Goal: Task Accomplishment & Management: Complete application form

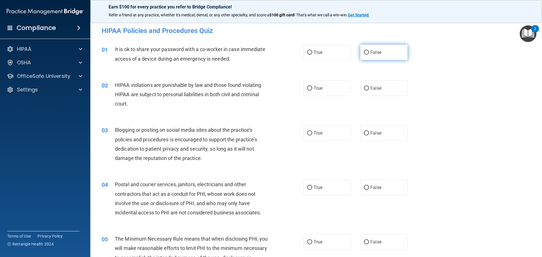
click at [370, 56] on label "False" at bounding box center [383, 53] width 47 height 16
click at [369, 55] on input "False" at bounding box center [366, 53] width 5 height 4
radio input "true"
click at [319, 95] on label "True" at bounding box center [326, 88] width 47 height 16
click at [312, 91] on input "True" at bounding box center [309, 88] width 5 height 4
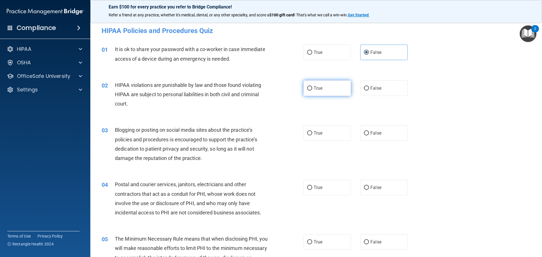
radio input "true"
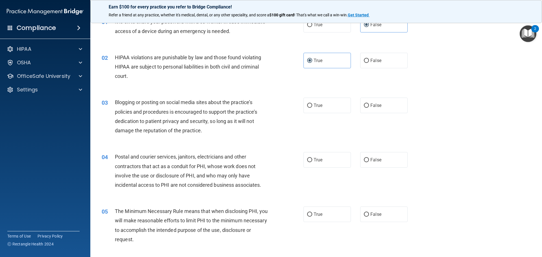
scroll to position [36, 0]
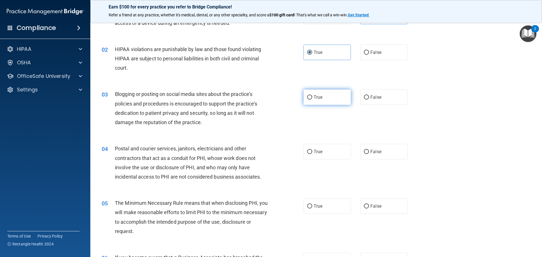
click at [324, 98] on label "True" at bounding box center [326, 97] width 47 height 16
click at [312, 98] on input "True" at bounding box center [309, 97] width 5 height 4
radio input "true"
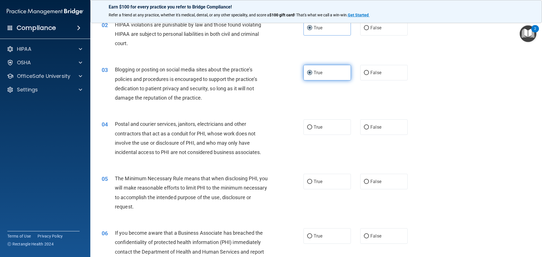
scroll to position [71, 0]
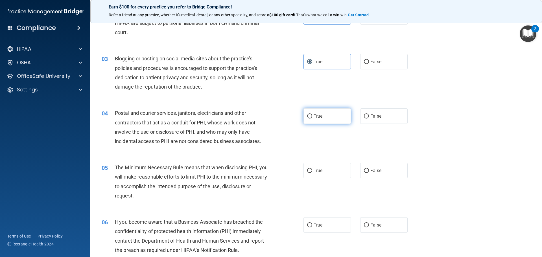
click at [323, 123] on label "True" at bounding box center [326, 116] width 47 height 16
click at [312, 119] on input "True" at bounding box center [309, 116] width 5 height 4
radio input "true"
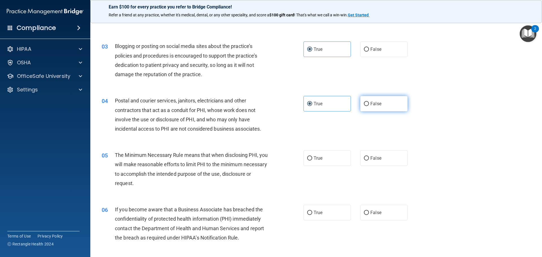
click at [375, 96] on label "False" at bounding box center [383, 104] width 47 height 16
click at [369, 102] on input "False" at bounding box center [366, 104] width 5 height 4
radio input "true"
radio input "false"
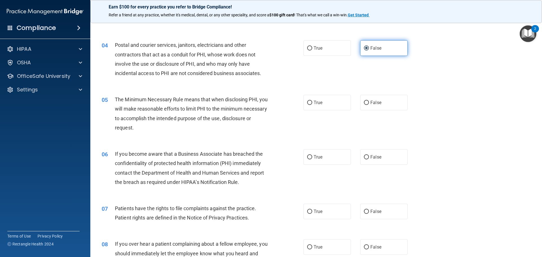
scroll to position [140, 0]
click at [330, 106] on label "True" at bounding box center [326, 103] width 47 height 16
click at [312, 105] on input "True" at bounding box center [309, 102] width 5 height 4
radio input "true"
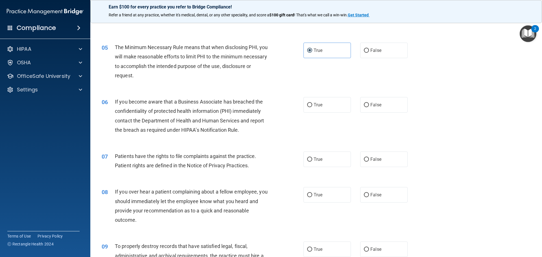
scroll to position [193, 0]
click at [320, 102] on span "True" at bounding box center [317, 103] width 9 height 5
click at [312, 102] on input "True" at bounding box center [309, 104] width 5 height 4
radio input "true"
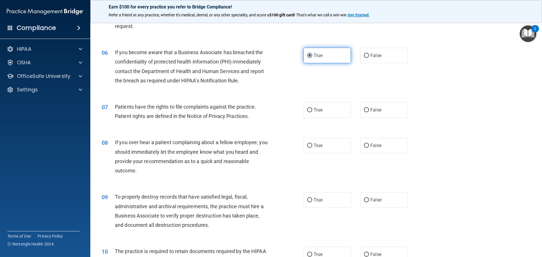
scroll to position [242, 0]
click at [320, 102] on label "True" at bounding box center [326, 110] width 47 height 16
click at [312, 108] on input "True" at bounding box center [309, 110] width 5 height 4
radio input "true"
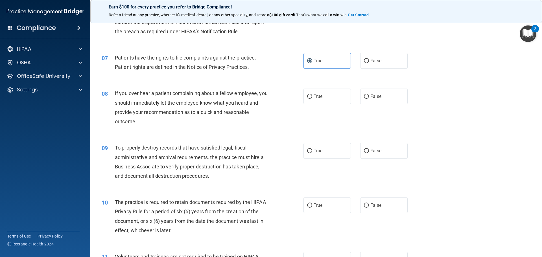
scroll to position [290, 0]
click at [364, 96] on input "False" at bounding box center [366, 96] width 5 height 4
radio input "true"
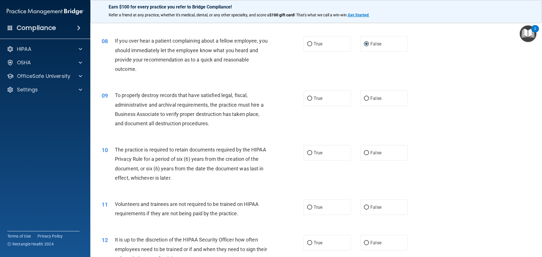
scroll to position [343, 0]
click at [326, 103] on label "True" at bounding box center [326, 98] width 47 height 16
click at [312, 100] on input "True" at bounding box center [309, 98] width 5 height 4
radio input "true"
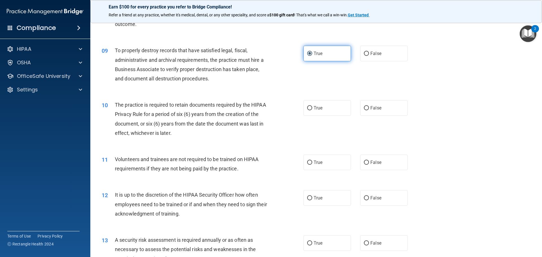
scroll to position [388, 0]
click at [362, 111] on label "False" at bounding box center [383, 108] width 47 height 16
click at [364, 110] on input "False" at bounding box center [366, 108] width 5 height 4
radio input "true"
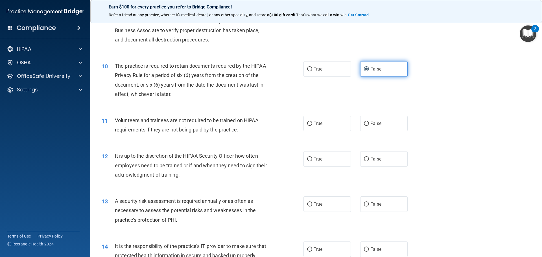
scroll to position [441, 0]
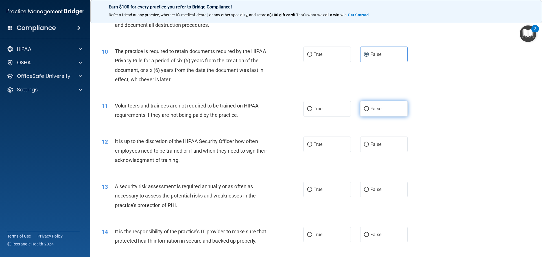
click at [370, 108] on span "False" at bounding box center [375, 108] width 11 height 5
click at [369, 108] on input "False" at bounding box center [366, 109] width 5 height 4
radio input "true"
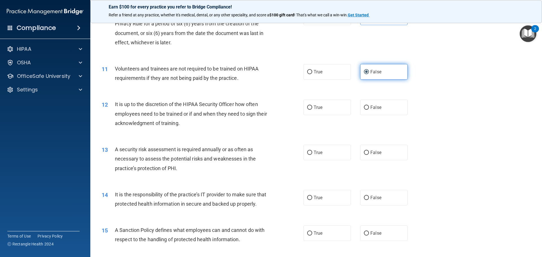
scroll to position [478, 0]
click at [342, 110] on label "True" at bounding box center [326, 107] width 47 height 16
click at [312, 109] on input "True" at bounding box center [309, 107] width 5 height 4
radio input "true"
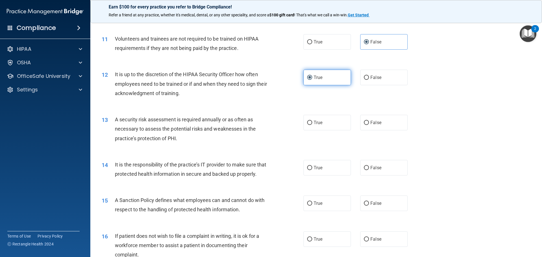
scroll to position [508, 0]
click at [334, 119] on label "True" at bounding box center [326, 123] width 47 height 16
click at [312, 120] on input "True" at bounding box center [309, 122] width 5 height 4
radio input "true"
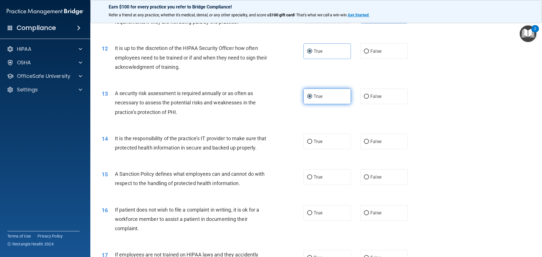
scroll to position [534, 0]
click at [321, 144] on label "True" at bounding box center [326, 141] width 47 height 16
click at [312, 144] on input "True" at bounding box center [309, 141] width 5 height 4
radio input "true"
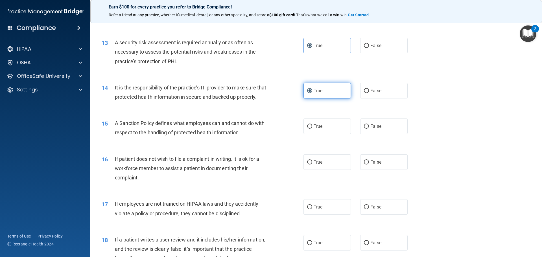
scroll to position [585, 0]
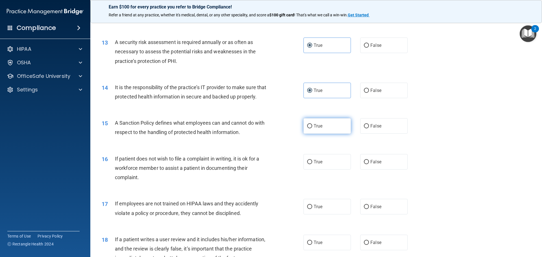
click at [321, 134] on label "True" at bounding box center [326, 126] width 47 height 16
click at [312, 128] on input "True" at bounding box center [309, 126] width 5 height 4
radio input "true"
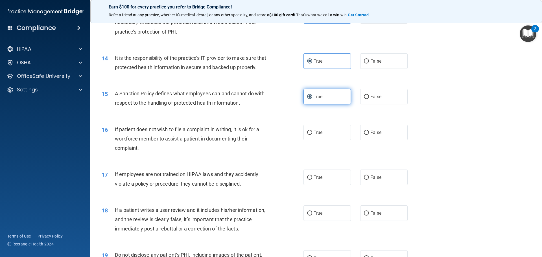
scroll to position [615, 0]
click at [321, 139] on label "True" at bounding box center [326, 132] width 47 height 16
click at [312, 134] on input "True" at bounding box center [309, 132] width 5 height 4
radio input "true"
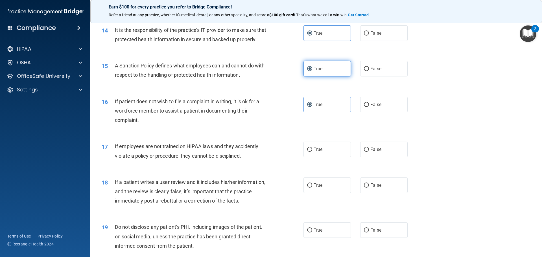
scroll to position [663, 0]
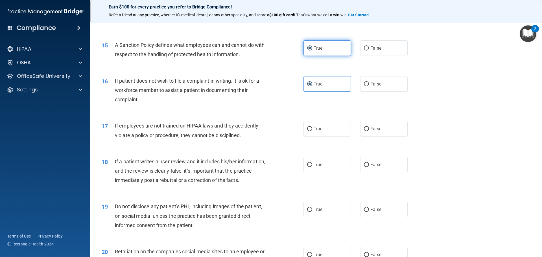
click at [321, 137] on label "True" at bounding box center [326, 129] width 47 height 16
click at [312, 131] on input "True" at bounding box center [309, 129] width 5 height 4
radio input "true"
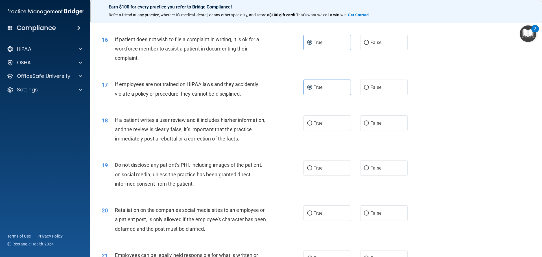
scroll to position [705, 0]
click at [321, 131] on label "True" at bounding box center [326, 123] width 47 height 16
click at [312, 125] on input "True" at bounding box center [309, 123] width 5 height 4
radio input "true"
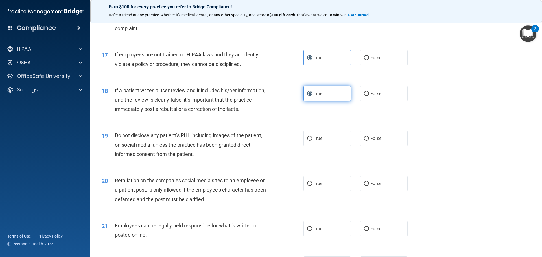
scroll to position [782, 0]
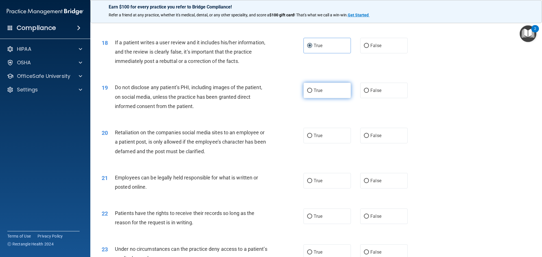
click at [328, 98] on label "True" at bounding box center [326, 91] width 47 height 16
click at [312, 93] on input "True" at bounding box center [309, 91] width 5 height 4
radio input "true"
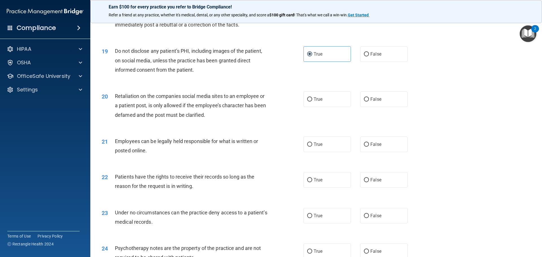
scroll to position [825, 0]
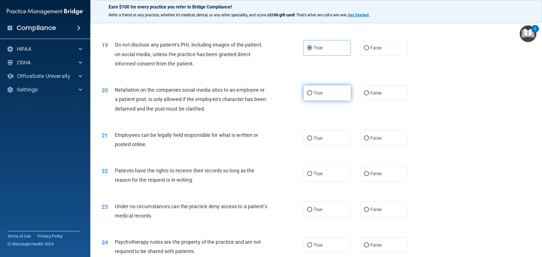
click at [322, 101] on label "True" at bounding box center [326, 93] width 47 height 16
click at [312, 95] on input "True" at bounding box center [309, 93] width 5 height 4
radio input "true"
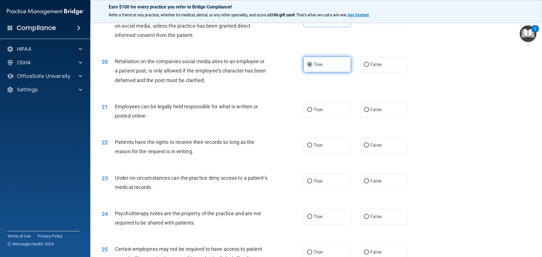
scroll to position [858, 0]
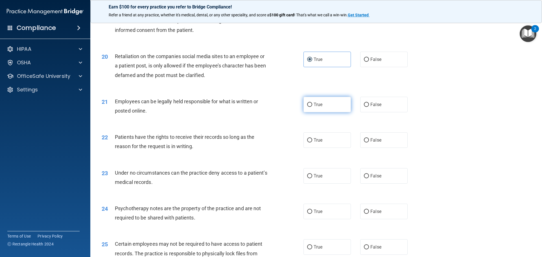
click at [321, 109] on label "True" at bounding box center [326, 105] width 47 height 16
click at [312, 107] on input "True" at bounding box center [309, 105] width 5 height 4
radio input "true"
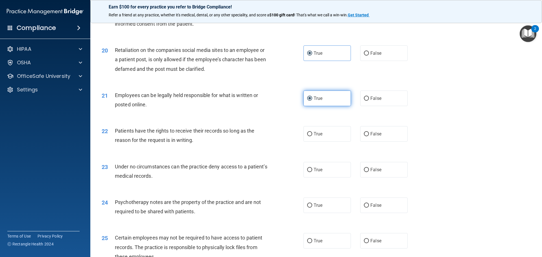
scroll to position [889, 0]
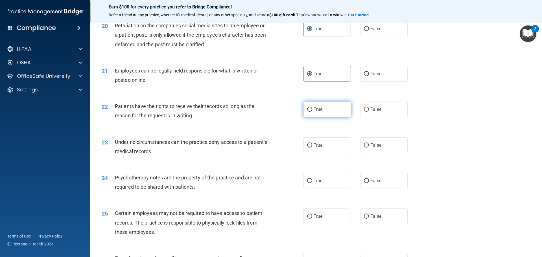
click at [340, 117] on label "True" at bounding box center [326, 110] width 47 height 16
click at [312, 112] on input "True" at bounding box center [309, 110] width 5 height 4
radio input "true"
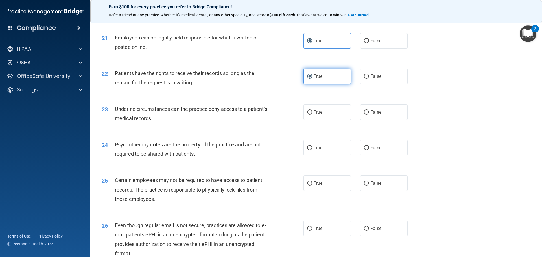
scroll to position [922, 0]
click at [340, 120] on label "True" at bounding box center [326, 112] width 47 height 16
click at [312, 114] on input "True" at bounding box center [309, 112] width 5 height 4
radio input "true"
click at [361, 155] on label "False" at bounding box center [383, 148] width 47 height 16
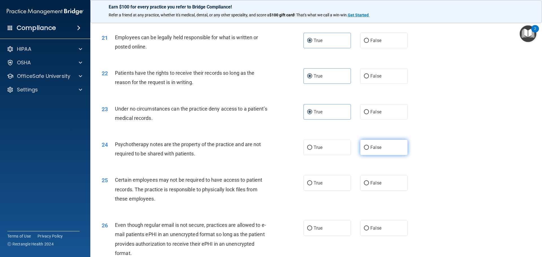
click at [364, 150] on input "False" at bounding box center [366, 148] width 5 height 4
radio input "true"
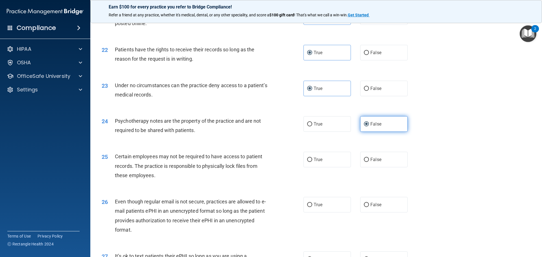
scroll to position [948, 0]
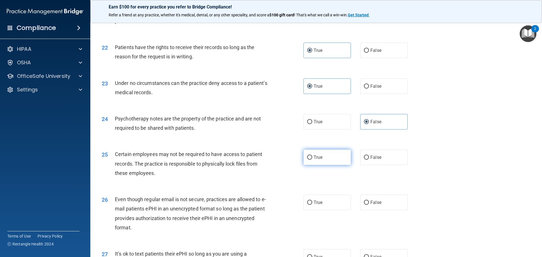
click at [315, 160] on span "True" at bounding box center [317, 157] width 9 height 5
click at [312, 160] on input "True" at bounding box center [309, 157] width 5 height 4
radio input "true"
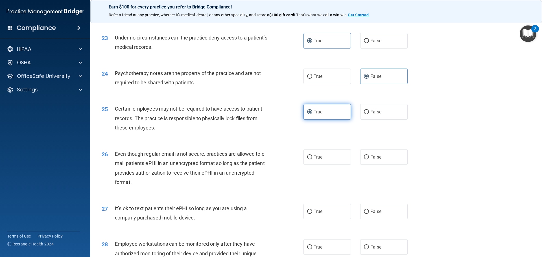
scroll to position [995, 0]
click at [315, 159] on span "True" at bounding box center [317, 155] width 9 height 5
click at [312, 158] on input "True" at bounding box center [309, 156] width 5 height 4
radio input "true"
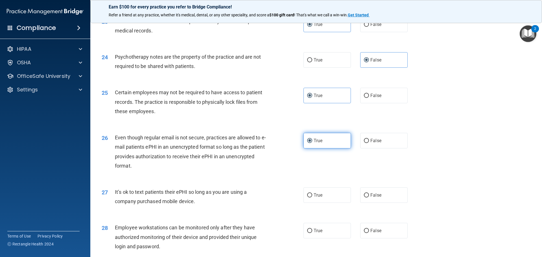
scroll to position [1031, 0]
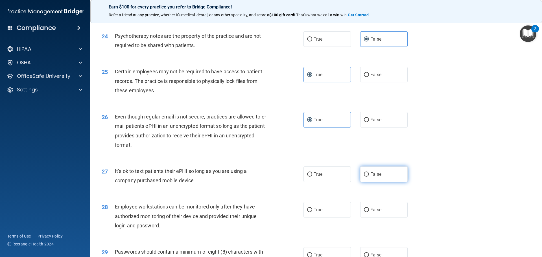
click at [378, 177] on span "False" at bounding box center [375, 174] width 11 height 5
click at [369, 177] on input "False" at bounding box center [366, 174] width 5 height 4
radio input "true"
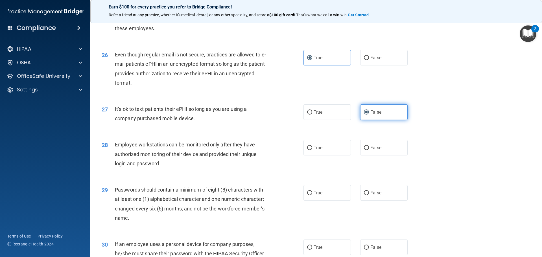
scroll to position [1093, 0]
click at [379, 153] on label "False" at bounding box center [383, 148] width 47 height 16
click at [369, 150] on input "False" at bounding box center [366, 148] width 5 height 4
radio input "true"
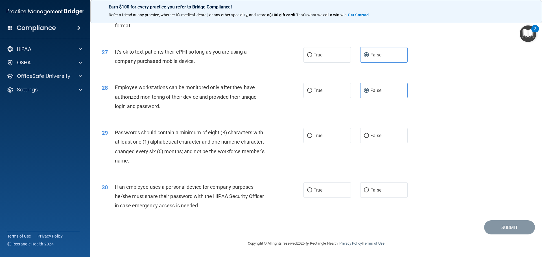
scroll to position [1151, 0]
click at [314, 138] on span "True" at bounding box center [317, 135] width 9 height 5
click at [312, 138] on input "True" at bounding box center [309, 136] width 5 height 4
radio input "true"
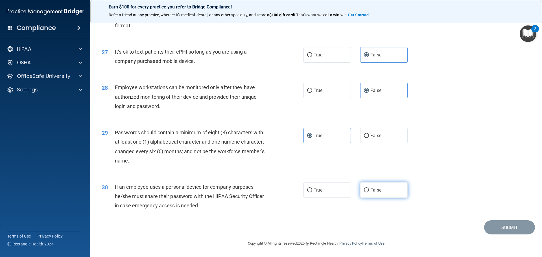
click at [377, 187] on label "False" at bounding box center [383, 190] width 47 height 16
click at [369, 188] on input "False" at bounding box center [366, 190] width 5 height 4
radio input "true"
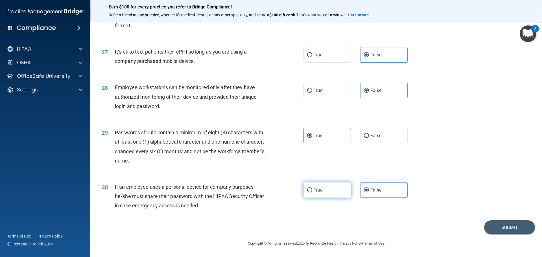
click at [332, 194] on label "True" at bounding box center [326, 190] width 47 height 16
click at [312, 192] on input "True" at bounding box center [309, 190] width 5 height 4
radio input "true"
radio input "false"
click at [495, 227] on button "Submit" at bounding box center [509, 227] width 51 height 14
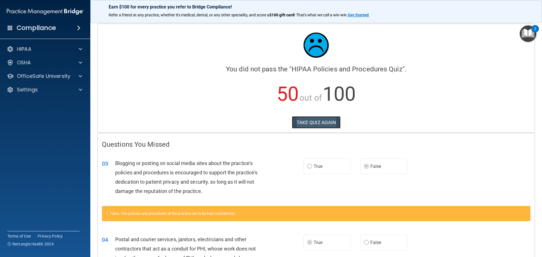
click at [302, 121] on button "TAKE QUIZ AGAIN" at bounding box center [316, 122] width 49 height 12
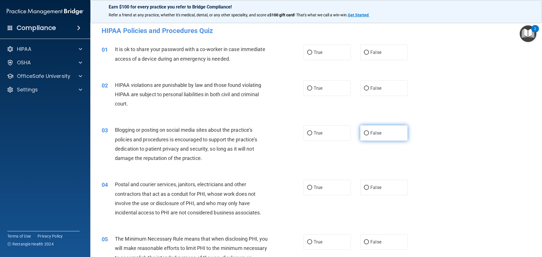
click at [364, 133] on input "False" at bounding box center [366, 133] width 5 height 4
radio input "true"
click at [311, 185] on label "True" at bounding box center [326, 188] width 47 height 16
click at [311, 186] on input "True" at bounding box center [309, 188] width 5 height 4
radio input "true"
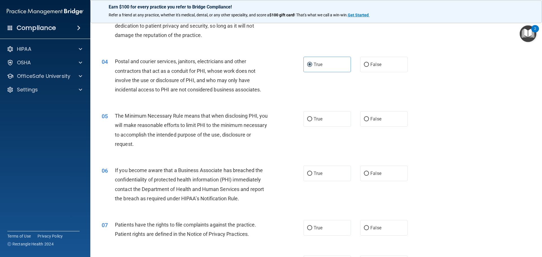
scroll to position [123, 0]
click at [367, 172] on label "False" at bounding box center [383, 173] width 47 height 16
click at [367, 172] on input "False" at bounding box center [366, 173] width 5 height 4
radio input "true"
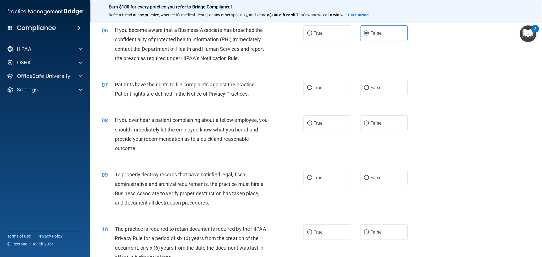
scroll to position [264, 0]
click at [370, 179] on span "False" at bounding box center [375, 176] width 11 height 5
click at [368, 179] on input "False" at bounding box center [366, 177] width 5 height 4
radio input "true"
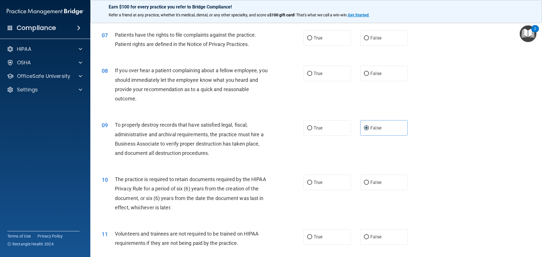
scroll to position [316, 0]
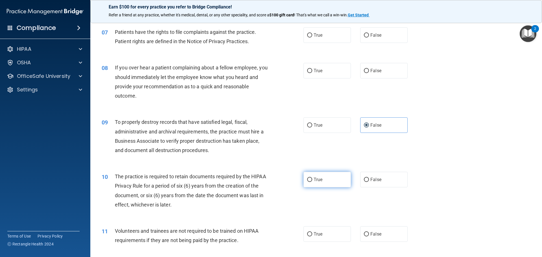
click at [310, 182] on label "True" at bounding box center [326, 180] width 47 height 16
click at [310, 182] on input "True" at bounding box center [309, 180] width 5 height 4
radio input "true"
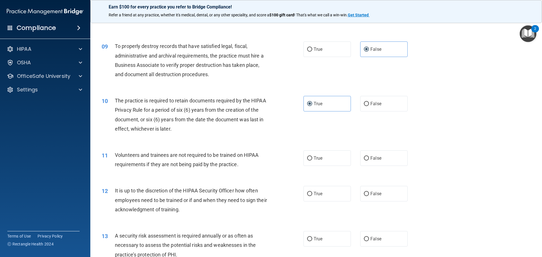
scroll to position [392, 0]
click at [370, 194] on span "False" at bounding box center [375, 193] width 11 height 5
click at [368, 194] on input "False" at bounding box center [366, 194] width 5 height 4
radio input "true"
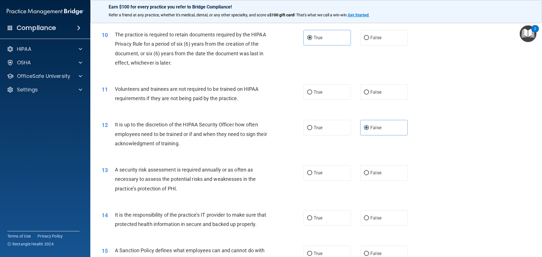
scroll to position [520, 0]
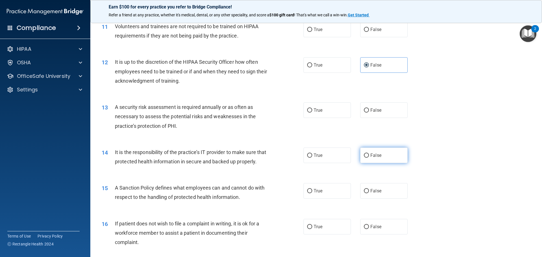
click at [363, 151] on label "False" at bounding box center [383, 156] width 47 height 16
click at [364, 153] on input "False" at bounding box center [366, 155] width 5 height 4
radio input "true"
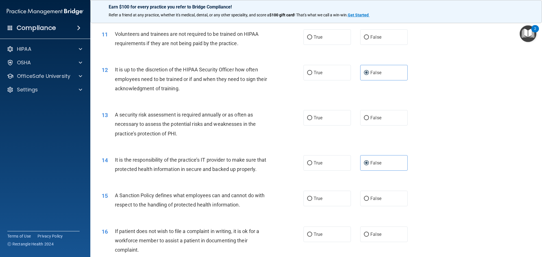
scroll to position [513, 0]
click at [365, 201] on input "False" at bounding box center [366, 198] width 5 height 4
radio input "true"
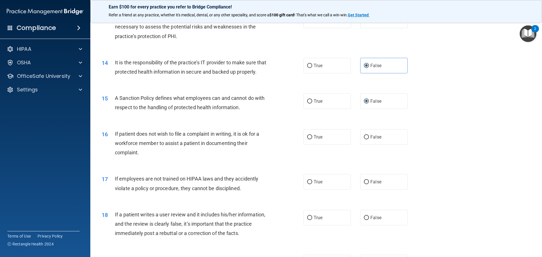
scroll to position [610, 0]
click at [366, 189] on label "False" at bounding box center [383, 182] width 47 height 16
click at [366, 184] on input "False" at bounding box center [366, 182] width 5 height 4
radio input "true"
click at [370, 220] on span "False" at bounding box center [375, 217] width 11 height 5
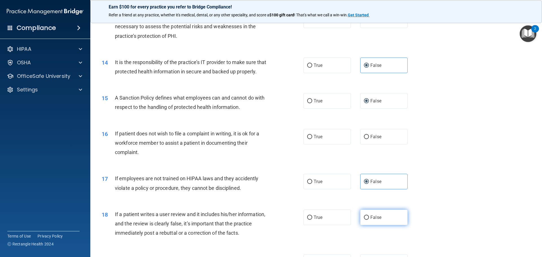
click at [368, 220] on input "False" at bounding box center [366, 218] width 5 height 4
radio input "true"
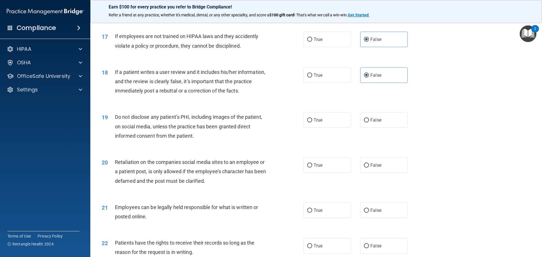
scroll to position [753, 0]
click at [365, 167] on input "False" at bounding box center [366, 165] width 5 height 4
radio input "true"
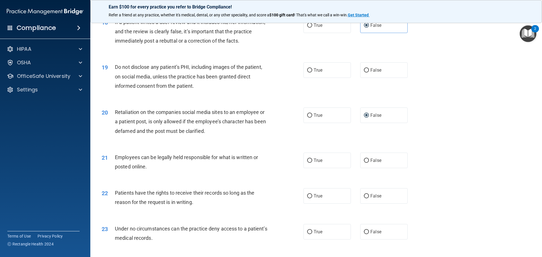
scroll to position [808, 0]
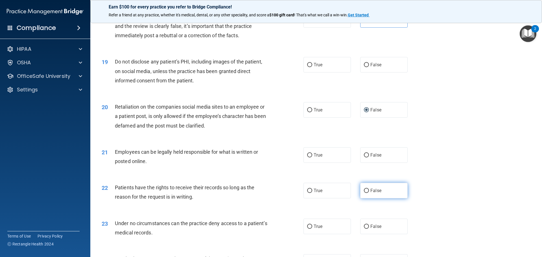
click at [366, 196] on label "False" at bounding box center [383, 191] width 47 height 16
click at [366, 193] on input "False" at bounding box center [366, 191] width 5 height 4
radio input "true"
click at [373, 229] on span "False" at bounding box center [375, 226] width 11 height 5
click at [369, 229] on input "False" at bounding box center [366, 227] width 5 height 4
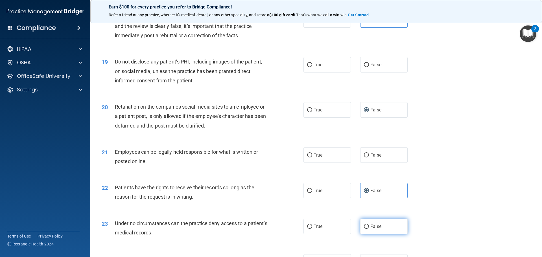
radio input "true"
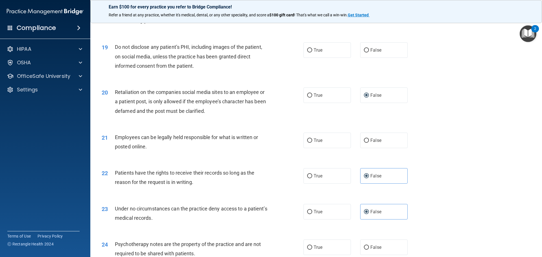
scroll to position [866, 0]
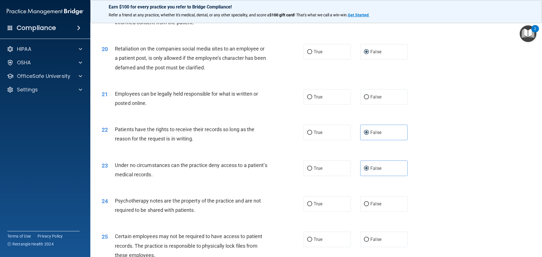
click at [316, 205] on div "24 Psychotherapy notes are the property of the practice and are not required to…" at bounding box center [315, 207] width 437 height 36
click at [313, 212] on label "True" at bounding box center [326, 204] width 47 height 16
click at [312, 206] on input "True" at bounding box center [309, 204] width 5 height 4
radio input "true"
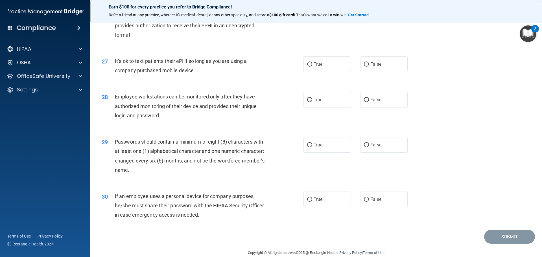
scroll to position [1149, 0]
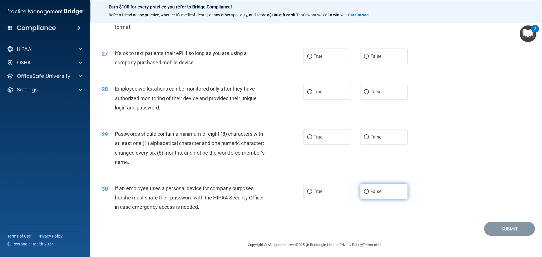
click at [373, 197] on label "False" at bounding box center [383, 192] width 47 height 16
click at [369, 194] on input "False" at bounding box center [366, 192] width 5 height 4
radio input "true"
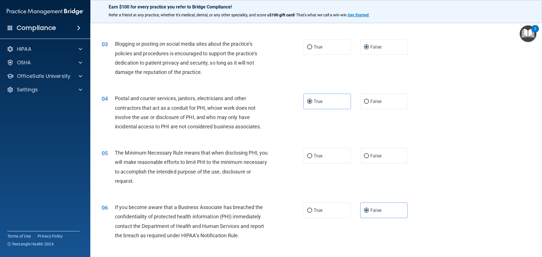
scroll to position [0, 0]
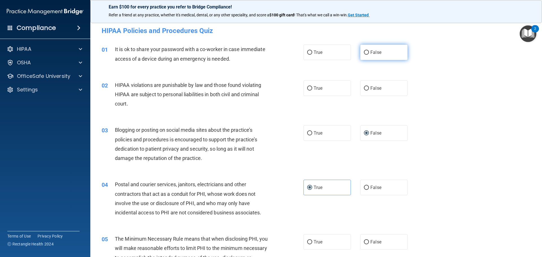
click at [364, 55] on label "False" at bounding box center [383, 53] width 47 height 16
click at [364, 55] on input "False" at bounding box center [366, 53] width 5 height 4
radio input "true"
click at [316, 93] on label "True" at bounding box center [326, 88] width 47 height 16
click at [312, 91] on input "True" at bounding box center [309, 88] width 5 height 4
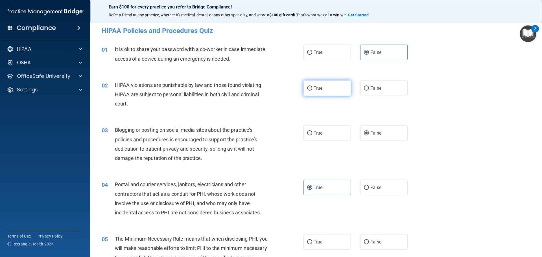
radio input "true"
click at [311, 130] on label "True" at bounding box center [326, 133] width 47 height 16
click at [311, 131] on input "True" at bounding box center [309, 133] width 5 height 4
radio input "true"
radio input "false"
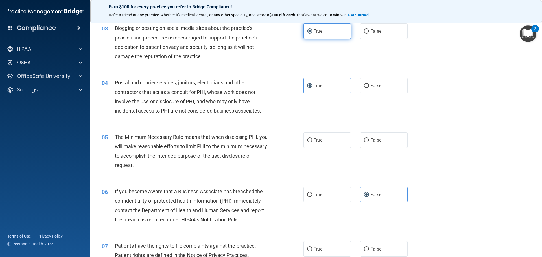
scroll to position [102, 0]
click at [313, 142] on span "True" at bounding box center [317, 139] width 9 height 5
click at [312, 142] on input "True" at bounding box center [309, 140] width 5 height 4
radio input "true"
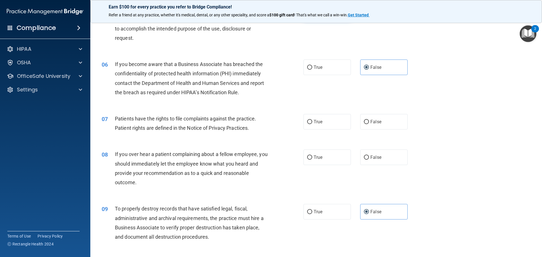
scroll to position [229, 0]
click at [319, 120] on span "True" at bounding box center [317, 121] width 9 height 5
click at [312, 120] on input "True" at bounding box center [309, 122] width 5 height 4
radio input "true"
click at [381, 161] on label "False" at bounding box center [383, 157] width 47 height 16
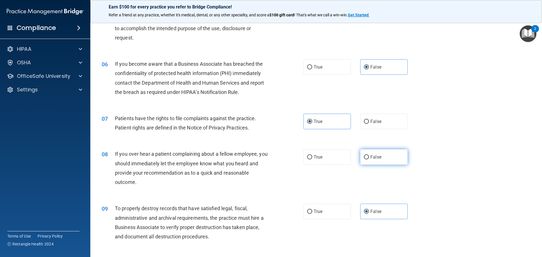
click at [369, 159] on input "False" at bounding box center [366, 157] width 5 height 4
radio input "true"
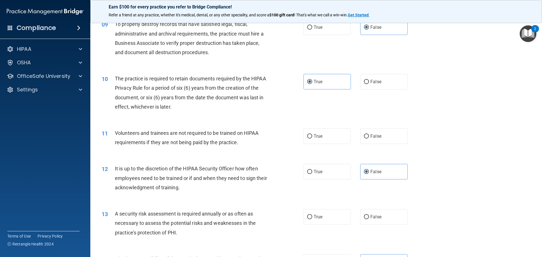
scroll to position [414, 0]
click at [372, 136] on span "False" at bounding box center [375, 135] width 11 height 5
click at [369, 136] on input "False" at bounding box center [366, 135] width 5 height 4
radio input "true"
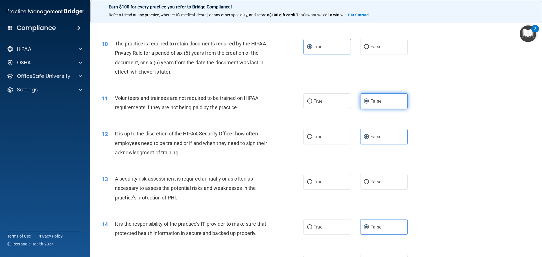
scroll to position [486, 0]
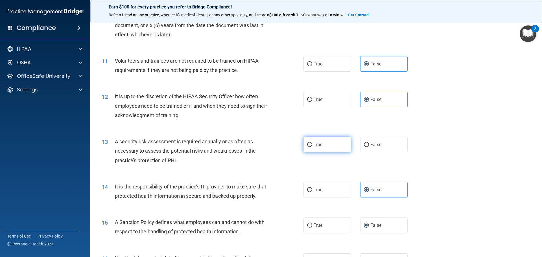
click at [322, 148] on label "True" at bounding box center [326, 145] width 47 height 16
click at [312, 147] on input "True" at bounding box center [309, 145] width 5 height 4
radio input "true"
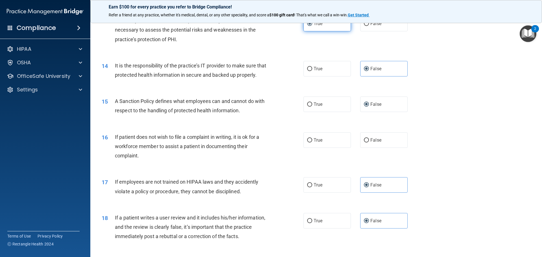
scroll to position [607, 0]
click at [322, 148] on label "True" at bounding box center [326, 140] width 47 height 16
click at [312, 142] on input "True" at bounding box center [309, 140] width 5 height 4
radio input "true"
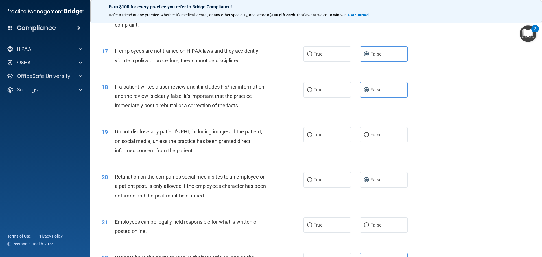
scroll to position [738, 0]
click at [322, 142] on label "True" at bounding box center [326, 135] width 47 height 16
click at [312, 137] on input "True" at bounding box center [309, 135] width 5 height 4
radio input "true"
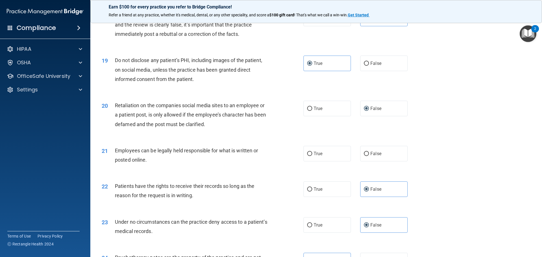
scroll to position [809, 0]
click at [320, 156] on span "True" at bounding box center [317, 153] width 9 height 5
click at [312, 156] on input "True" at bounding box center [309, 154] width 5 height 4
radio input "true"
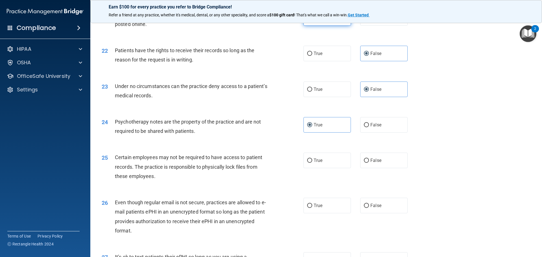
scroll to position [945, 0]
click at [317, 168] on label "True" at bounding box center [326, 160] width 47 height 16
click at [312, 163] on input "True" at bounding box center [309, 160] width 5 height 4
radio input "true"
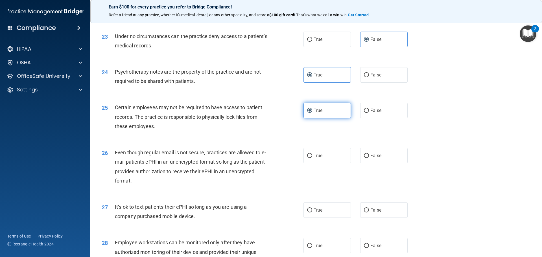
scroll to position [995, 0]
click at [321, 163] on label "True" at bounding box center [326, 156] width 47 height 16
click at [312, 158] on input "True" at bounding box center [309, 155] width 5 height 4
radio input "true"
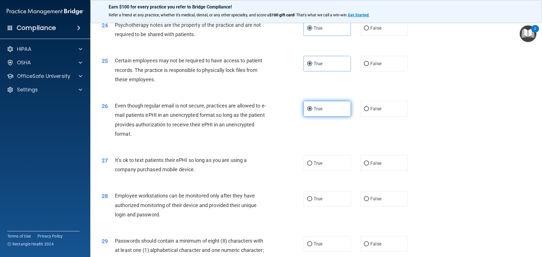
scroll to position [1042, 0]
click at [376, 166] on span "False" at bounding box center [375, 162] width 11 height 5
click at [369, 165] on input "False" at bounding box center [366, 163] width 5 height 4
radio input "true"
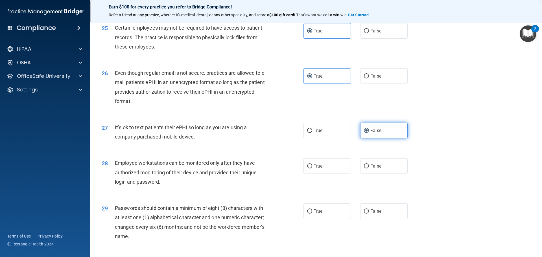
scroll to position [1075, 0]
click at [361, 172] on label "False" at bounding box center [383, 166] width 47 height 16
click at [364, 168] on input "False" at bounding box center [366, 166] width 5 height 4
radio input "true"
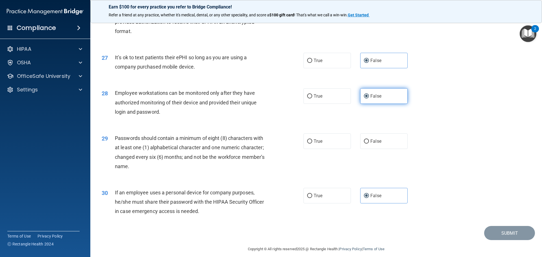
scroll to position [1145, 0]
click at [335, 149] on label "True" at bounding box center [326, 141] width 47 height 16
click at [312, 143] on input "True" at bounding box center [309, 141] width 5 height 4
radio input "true"
click at [496, 240] on button "Submit" at bounding box center [509, 233] width 51 height 14
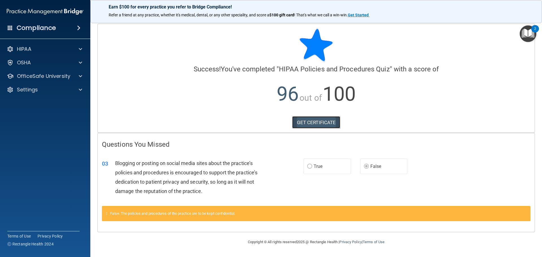
click at [328, 121] on link "GET CERTIFICATE" at bounding box center [316, 122] width 48 height 12
click at [79, 63] on span at bounding box center [80, 62] width 3 height 7
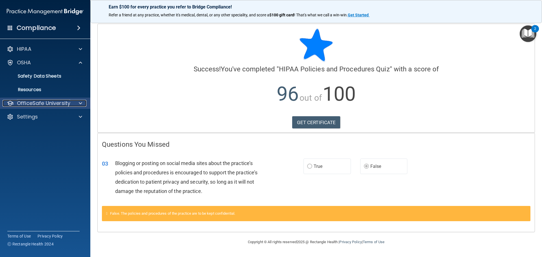
click at [80, 106] on span at bounding box center [80, 103] width 3 height 7
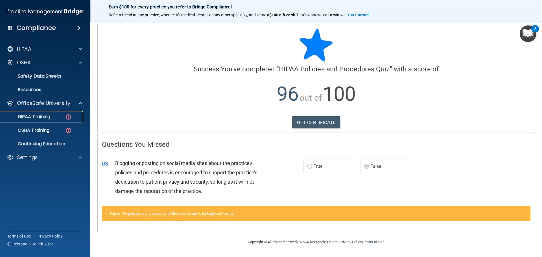
click at [50, 119] on p "HIPAA Training" at bounding box center [27, 117] width 47 height 6
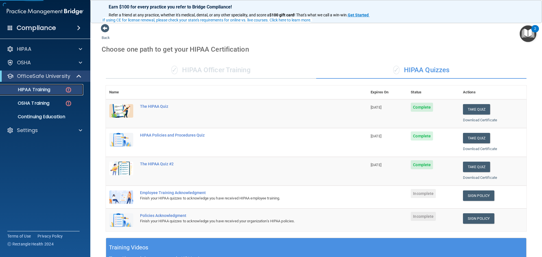
scroll to position [51, 0]
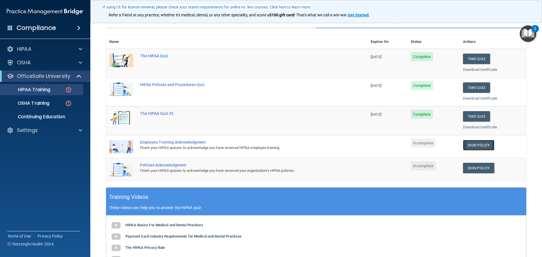
click at [473, 144] on link "Sign Policy" at bounding box center [478, 145] width 31 height 10
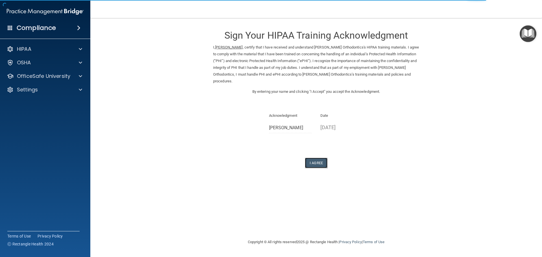
click at [313, 163] on button "I Agree" at bounding box center [316, 163] width 23 height 10
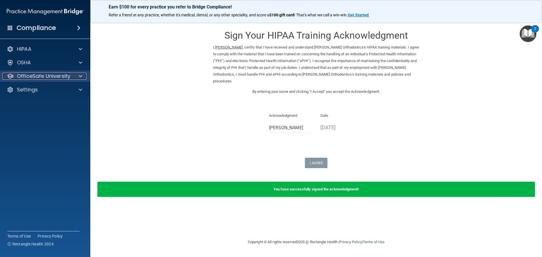
click at [78, 75] on div at bounding box center [80, 76] width 14 height 7
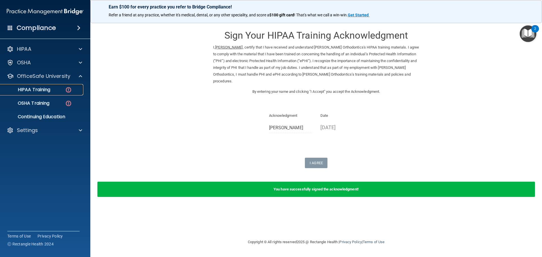
click at [69, 89] on img at bounding box center [68, 89] width 7 height 7
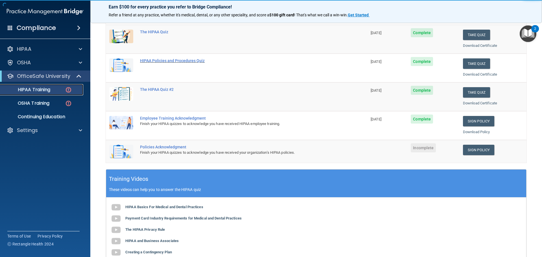
scroll to position [75, 0]
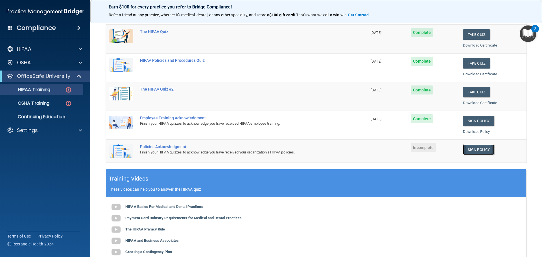
click at [471, 150] on link "Sign Policy" at bounding box center [478, 149] width 31 height 10
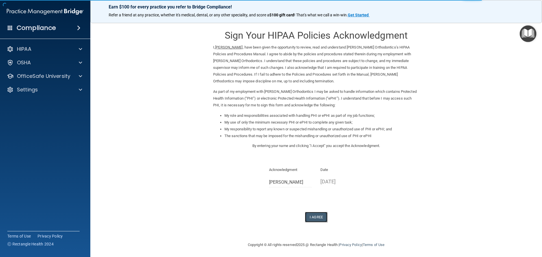
click at [320, 219] on button "I Agree" at bounding box center [316, 217] width 23 height 10
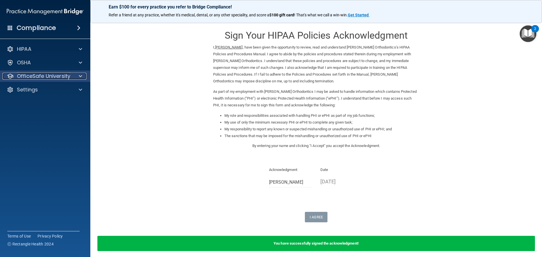
click at [78, 78] on div at bounding box center [80, 76] width 14 height 7
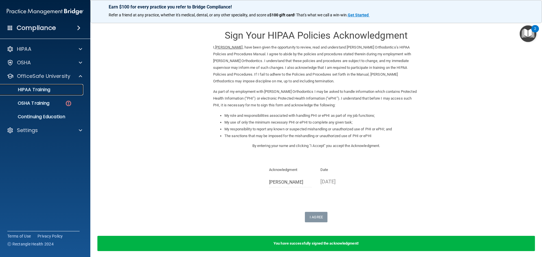
click at [61, 92] on div "HIPAA Training" at bounding box center [42, 90] width 77 height 6
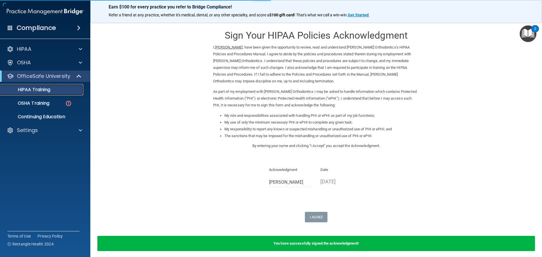
click at [61, 92] on div "HIPAA Training" at bounding box center [42, 90] width 77 height 6
